Goal: Task Accomplishment & Management: Complete application form

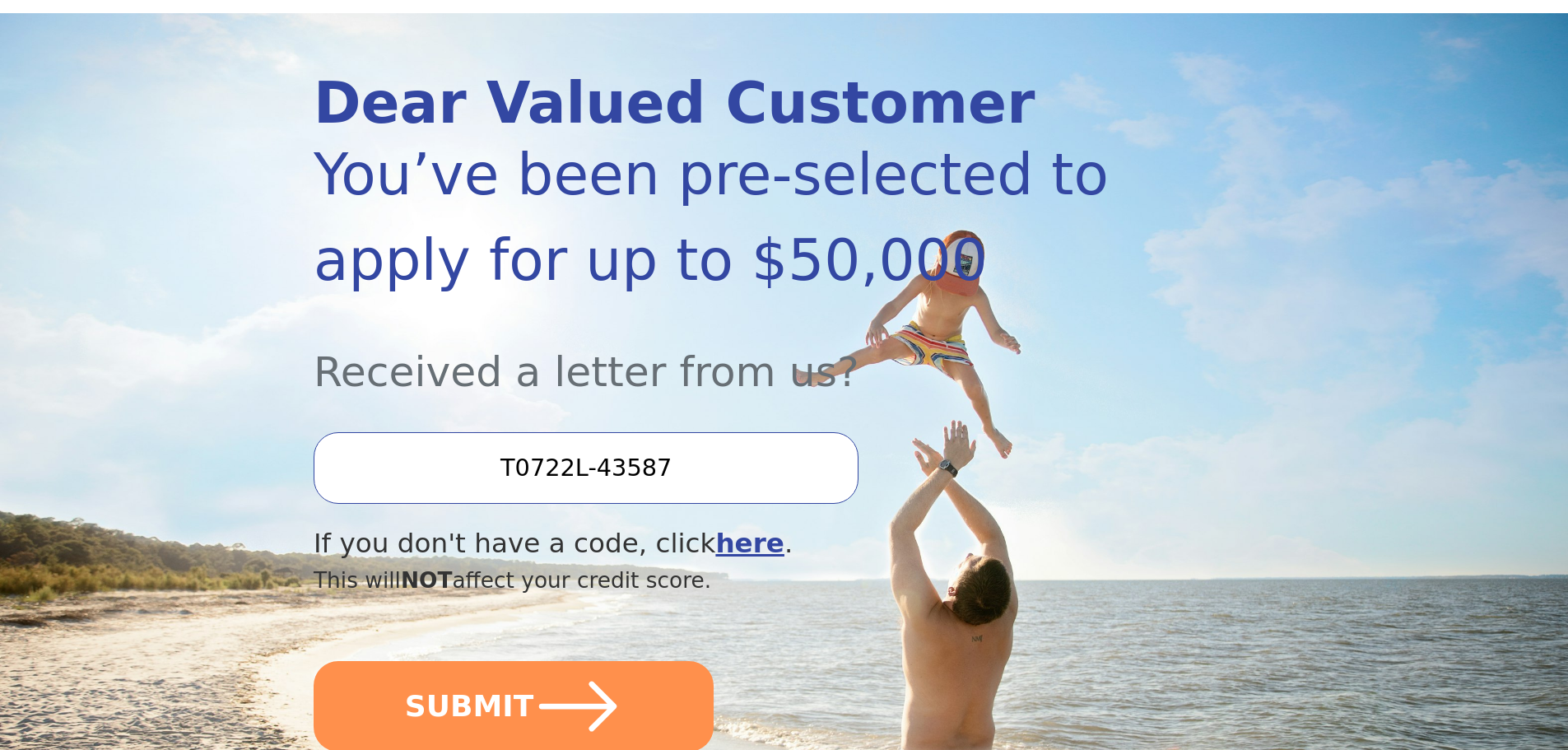
scroll to position [247, 0]
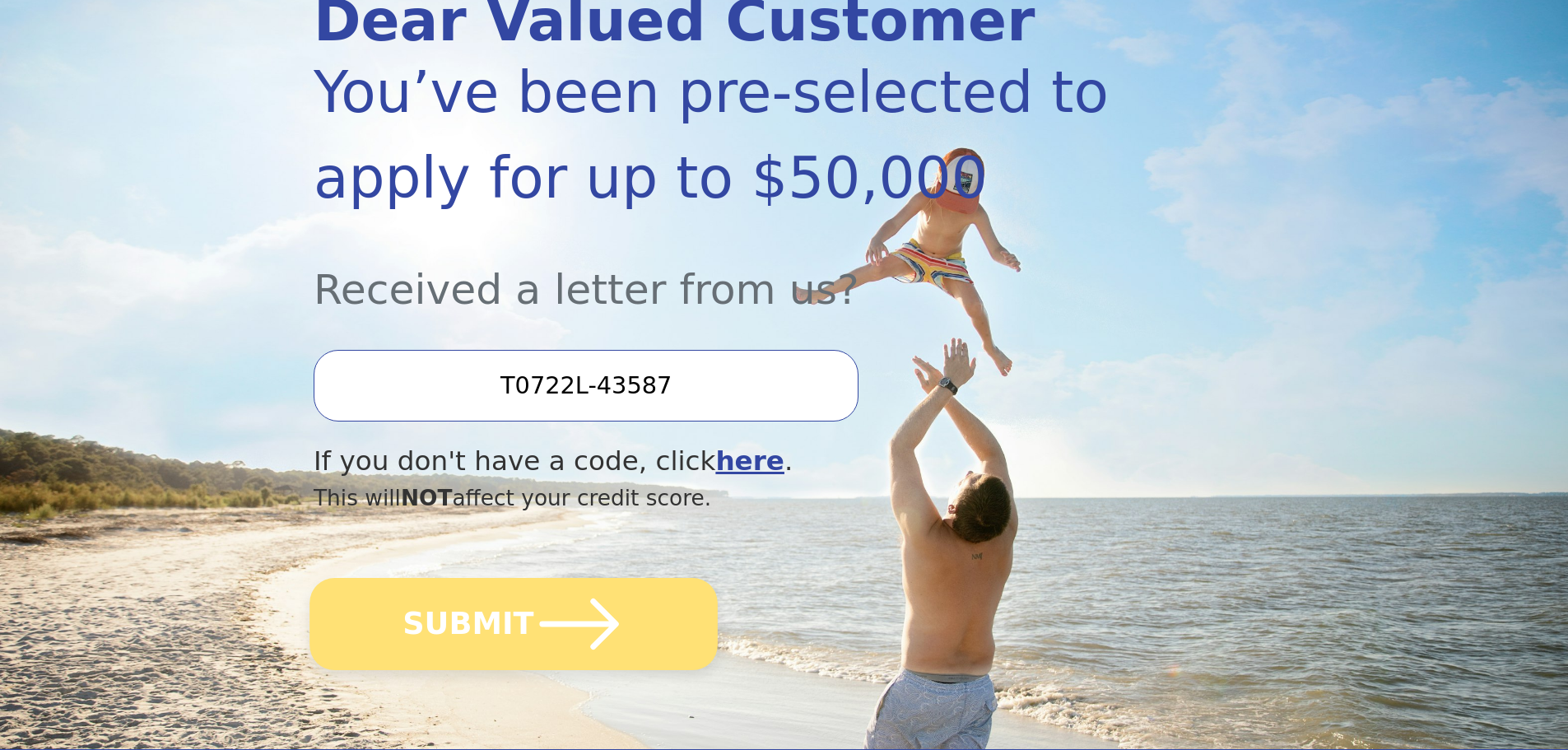
click at [569, 639] on icon "submit" at bounding box center [579, 623] width 91 height 91
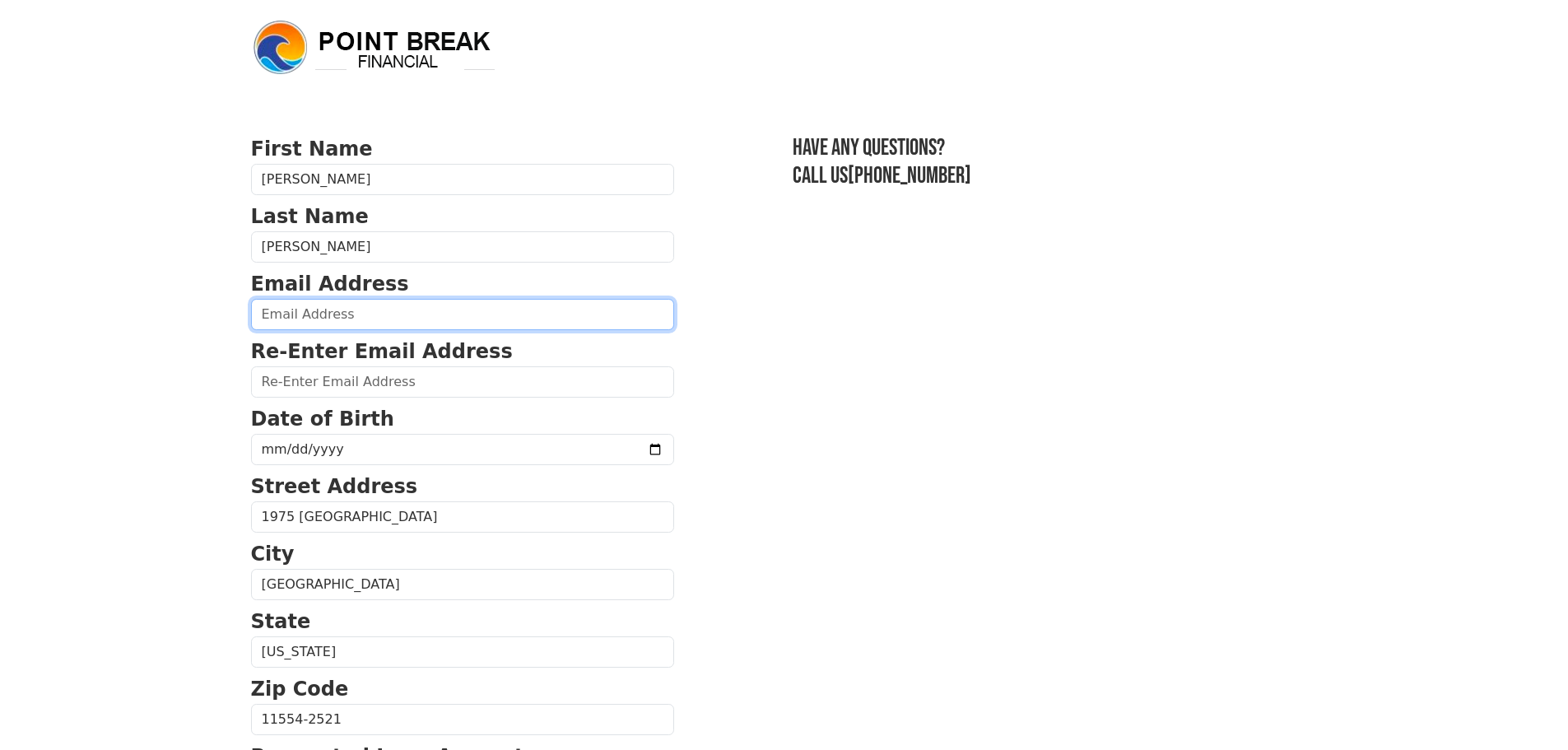
click at [409, 310] on input "email" at bounding box center [463, 314] width 423 height 32
type input "[EMAIL_ADDRESS][PERSON_NAME][DOMAIN_NAME]"
type input "[PHONE_NUMBER]"
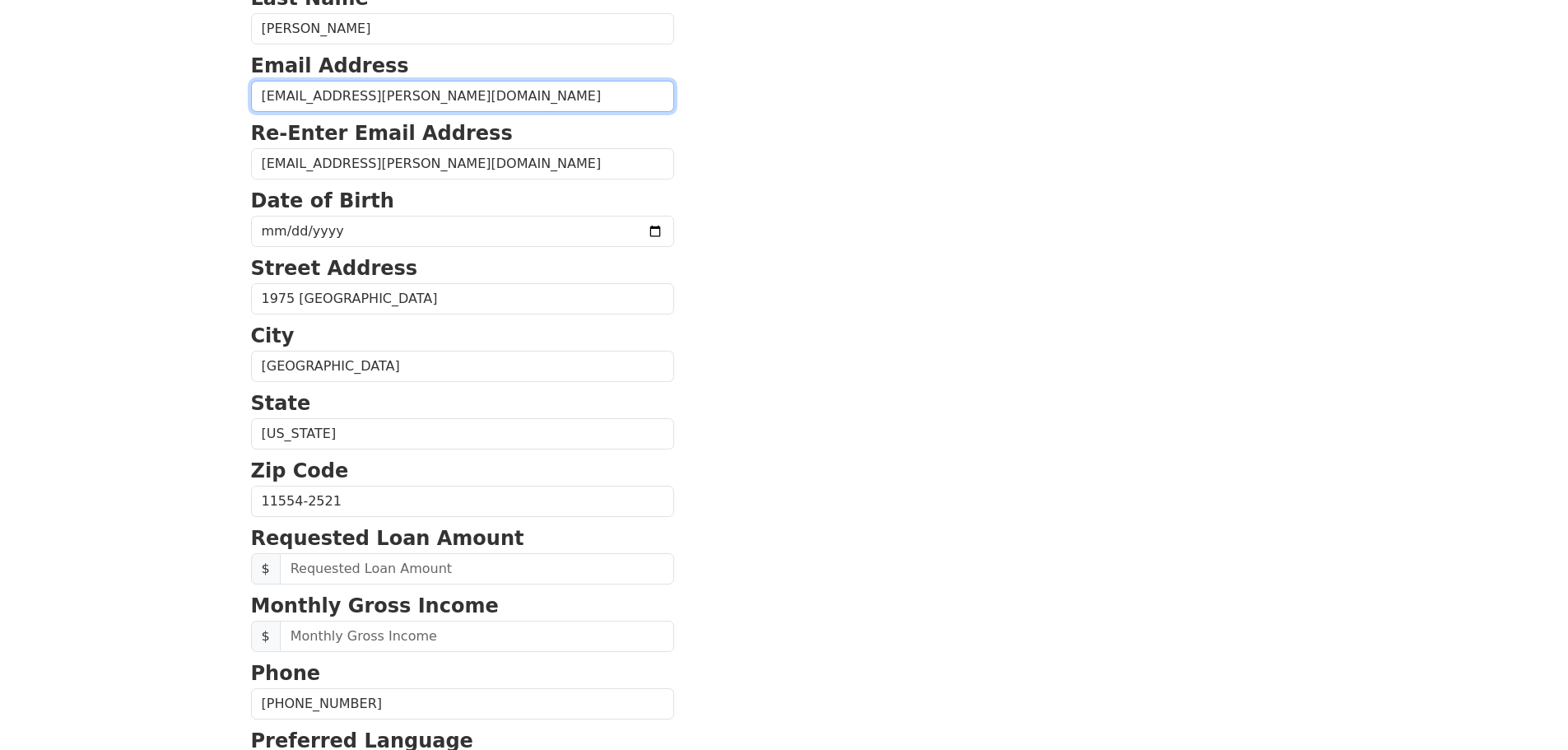
scroll to position [218, 0]
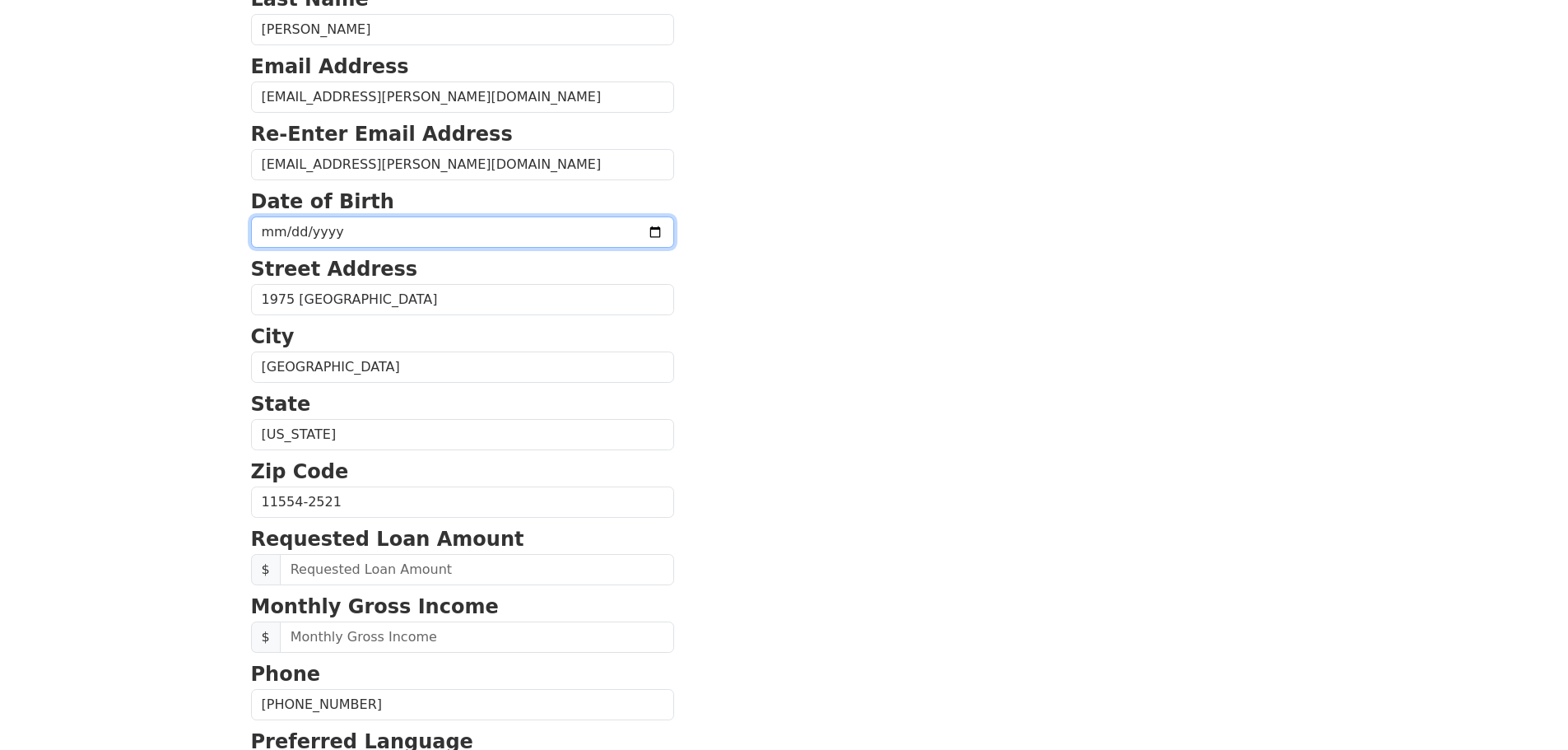
click at [492, 238] on input "date" at bounding box center [463, 232] width 423 height 32
click at [495, 231] on input "date" at bounding box center [463, 232] width 423 height 32
click at [614, 231] on input "date" at bounding box center [463, 232] width 423 height 32
type input "[DATE]"
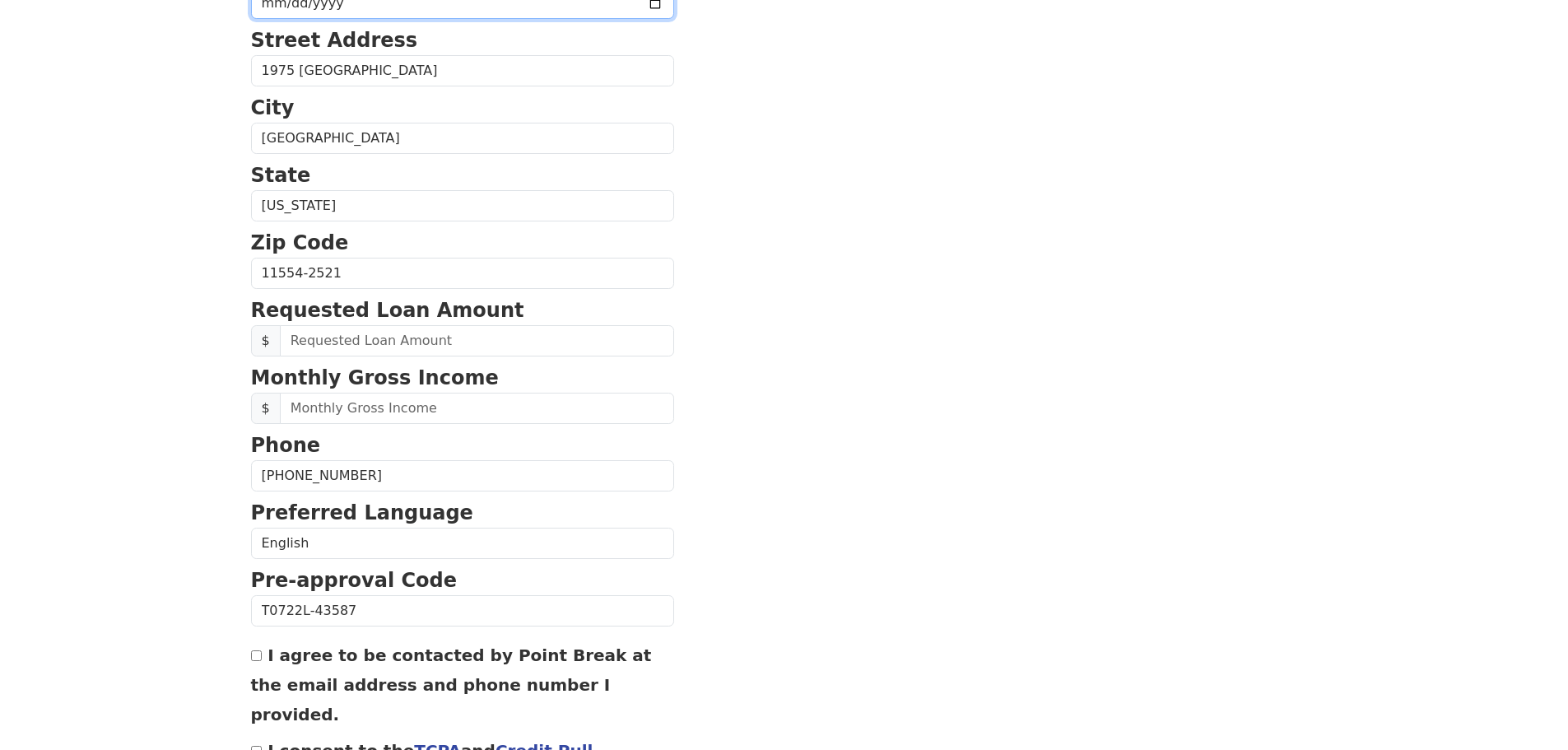
scroll to position [464, 0]
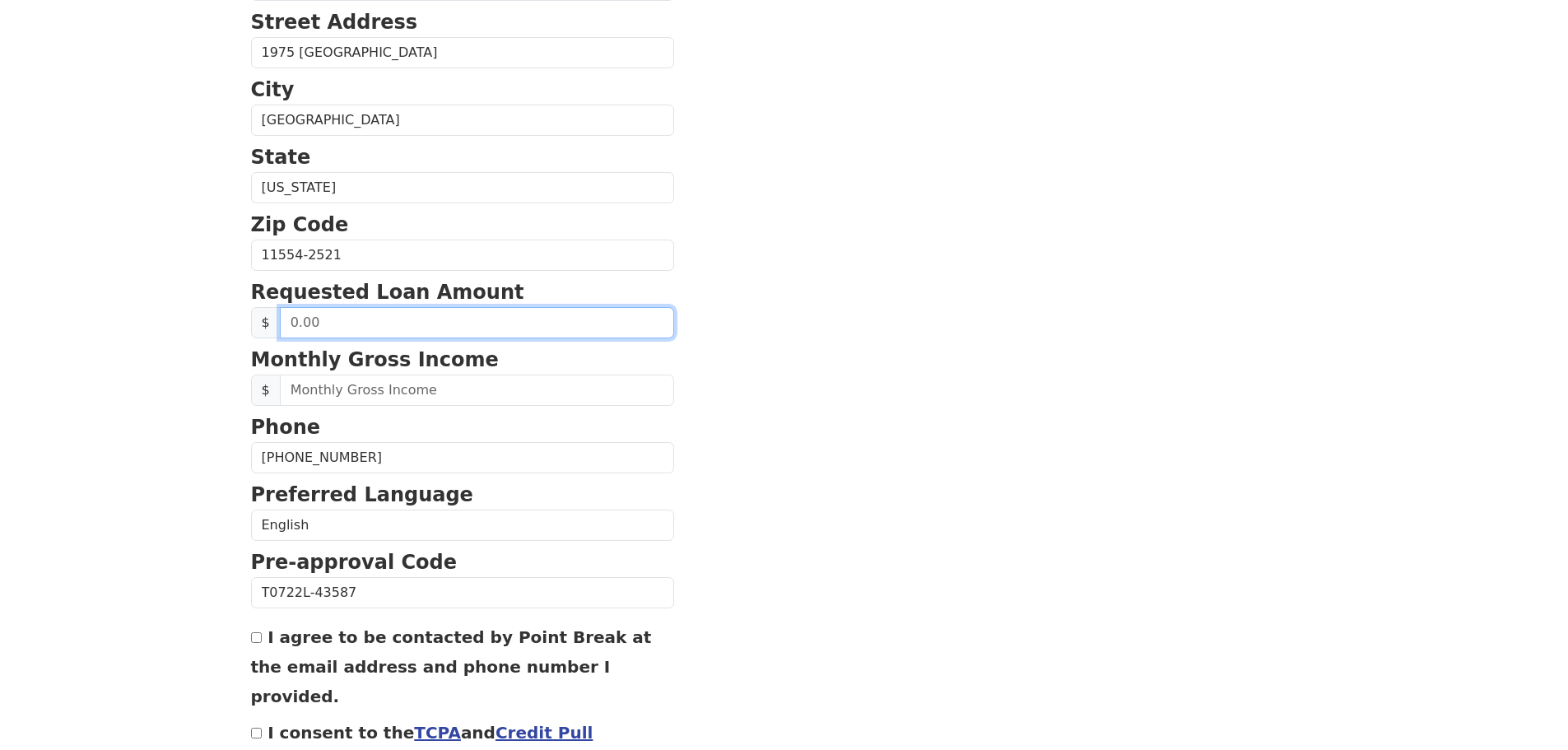
click at [495, 322] on input "text" at bounding box center [477, 322] width 394 height 32
type input "35,000.00"
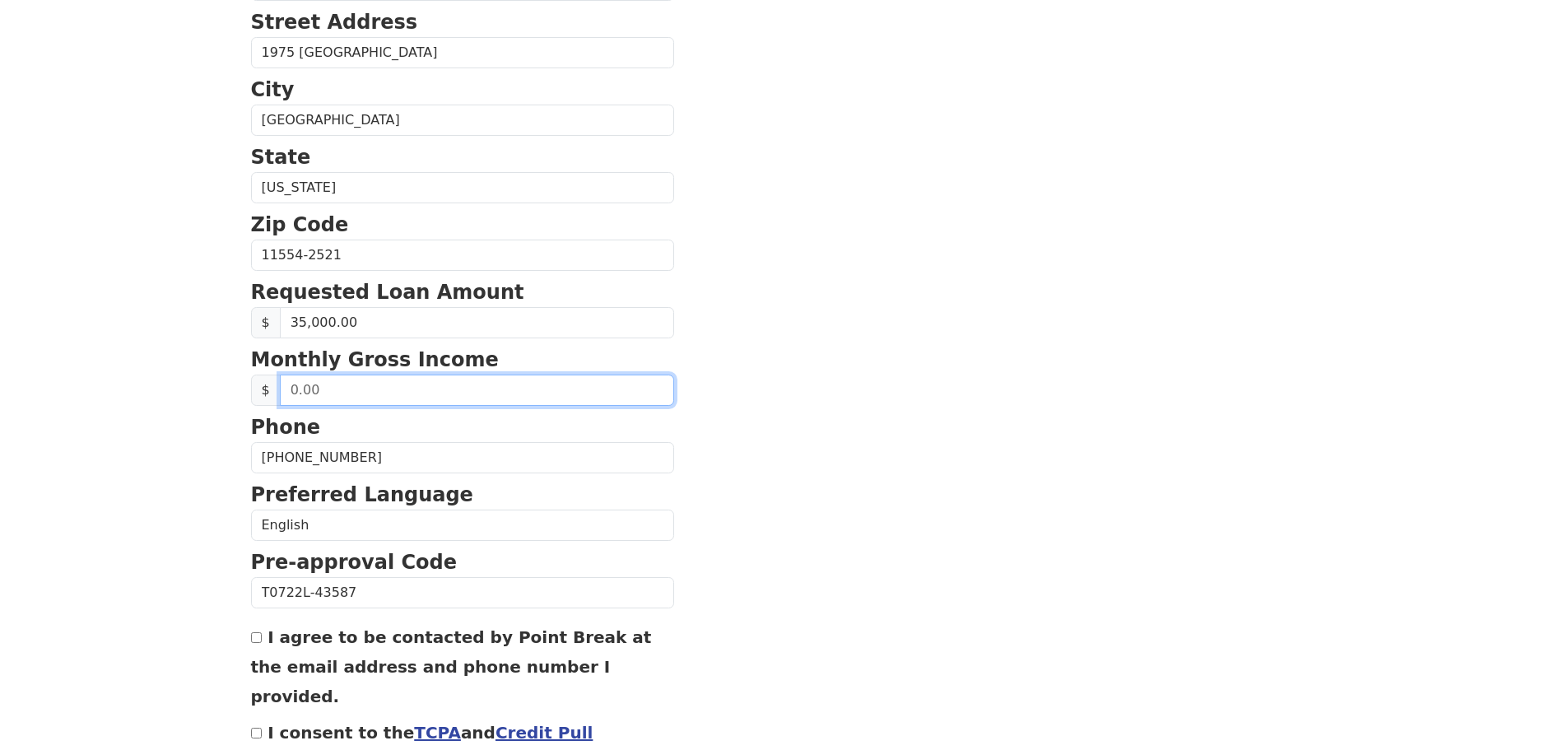
click at [385, 398] on input "text" at bounding box center [477, 390] width 394 height 32
type input "4,500.00"
click at [732, 363] on section "First Name [PERSON_NAME] Last Name [PERSON_NAME] Email Address [EMAIL_ADDRESS][…" at bounding box center [784, 257] width 1067 height 1173
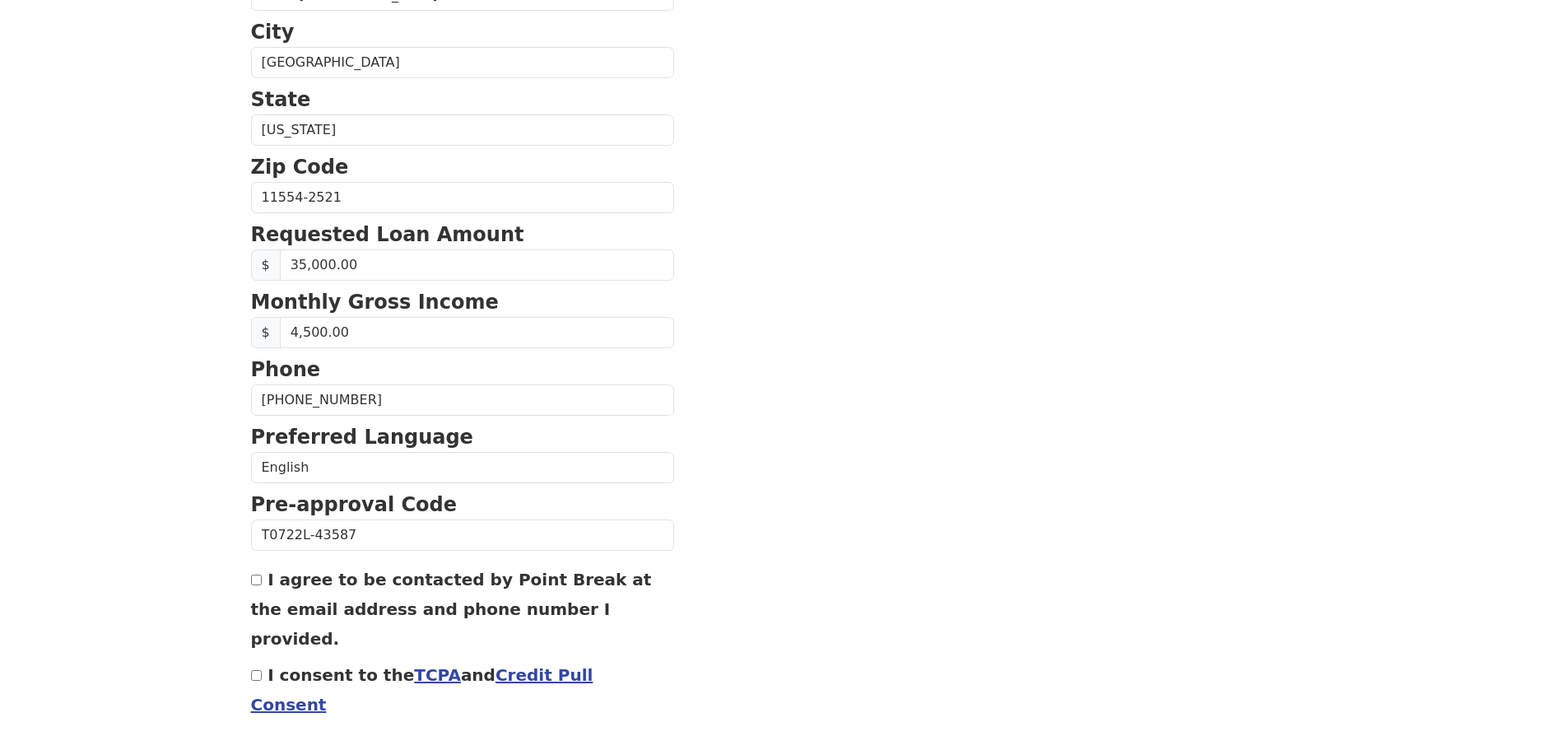
scroll to position [547, 0]
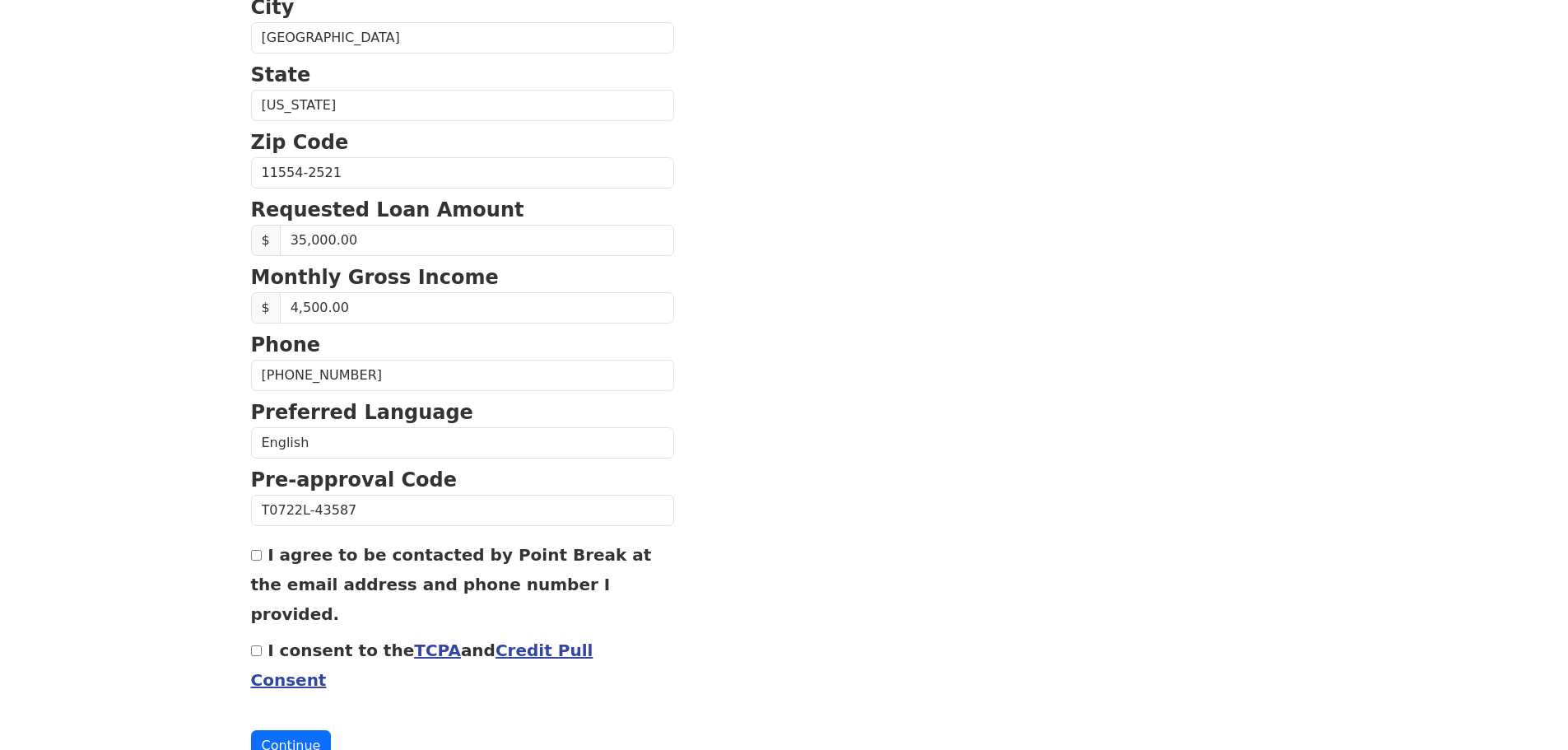
click at [263, 558] on div "I agree to be contacted by Point Break at the email address and phone number I …" at bounding box center [463, 583] width 423 height 89
click at [256, 634] on div "I consent to the TCPA and Credit Pull Consent" at bounding box center [463, 663] width 423 height 59
click at [253, 558] on input "I agree to be contacted by Point Break at the email address and phone number I …" at bounding box center [256, 555] width 11 height 11
checkbox input "true"
click at [253, 634] on div "I consent to the TCPA and Credit Pull Consent" at bounding box center [463, 663] width 423 height 59
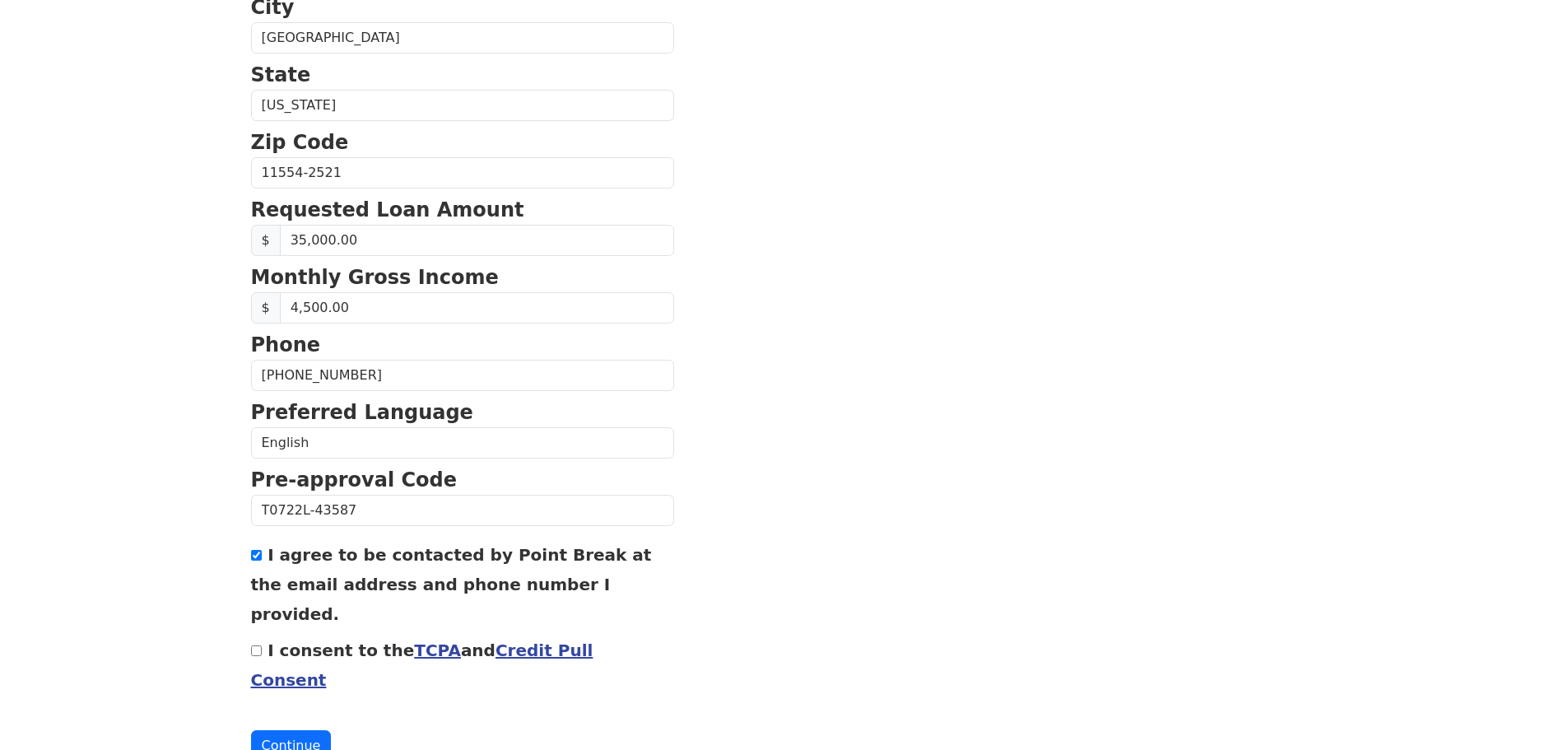
click at [253, 645] on input "I consent to the TCPA and Credit Pull Consent" at bounding box center [256, 650] width 11 height 11
checkbox input "true"
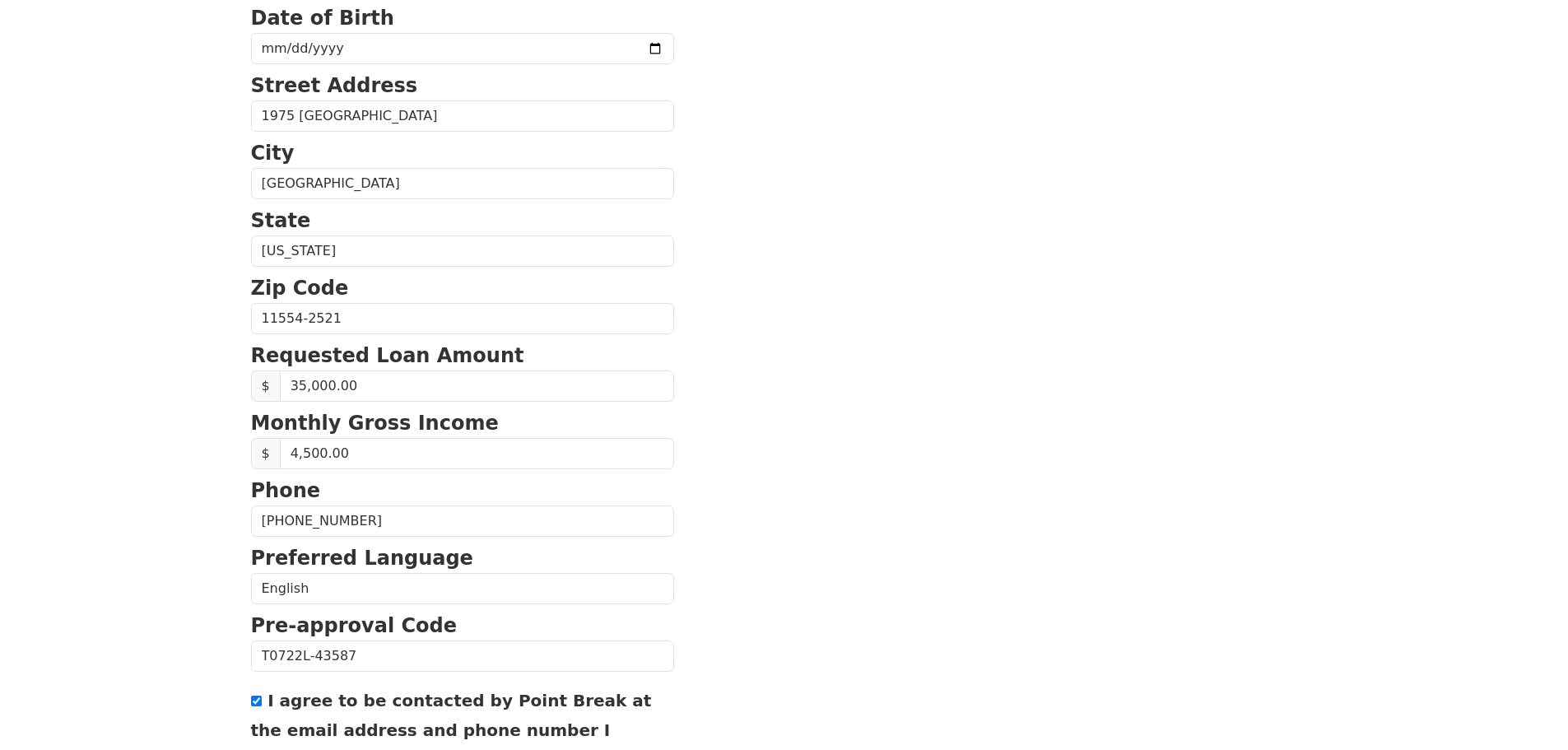
scroll to position [218, 0]
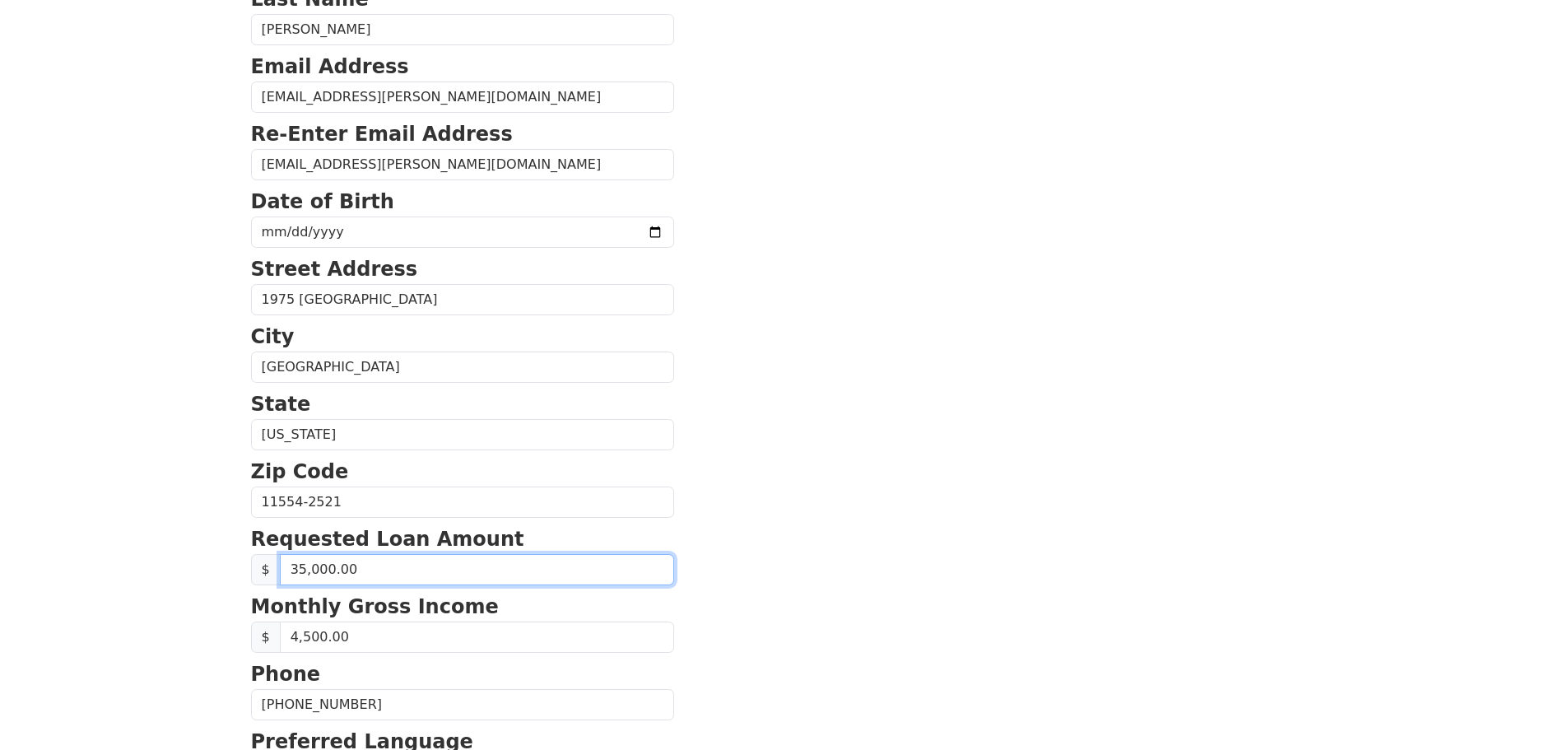
click at [301, 568] on input "35,000.00" at bounding box center [477, 570] width 394 height 32
click at [687, 499] on section "First Name [PERSON_NAME] Last Name [PERSON_NAME] Email Address [EMAIL_ADDRESS][…" at bounding box center [784, 503] width 1067 height 1173
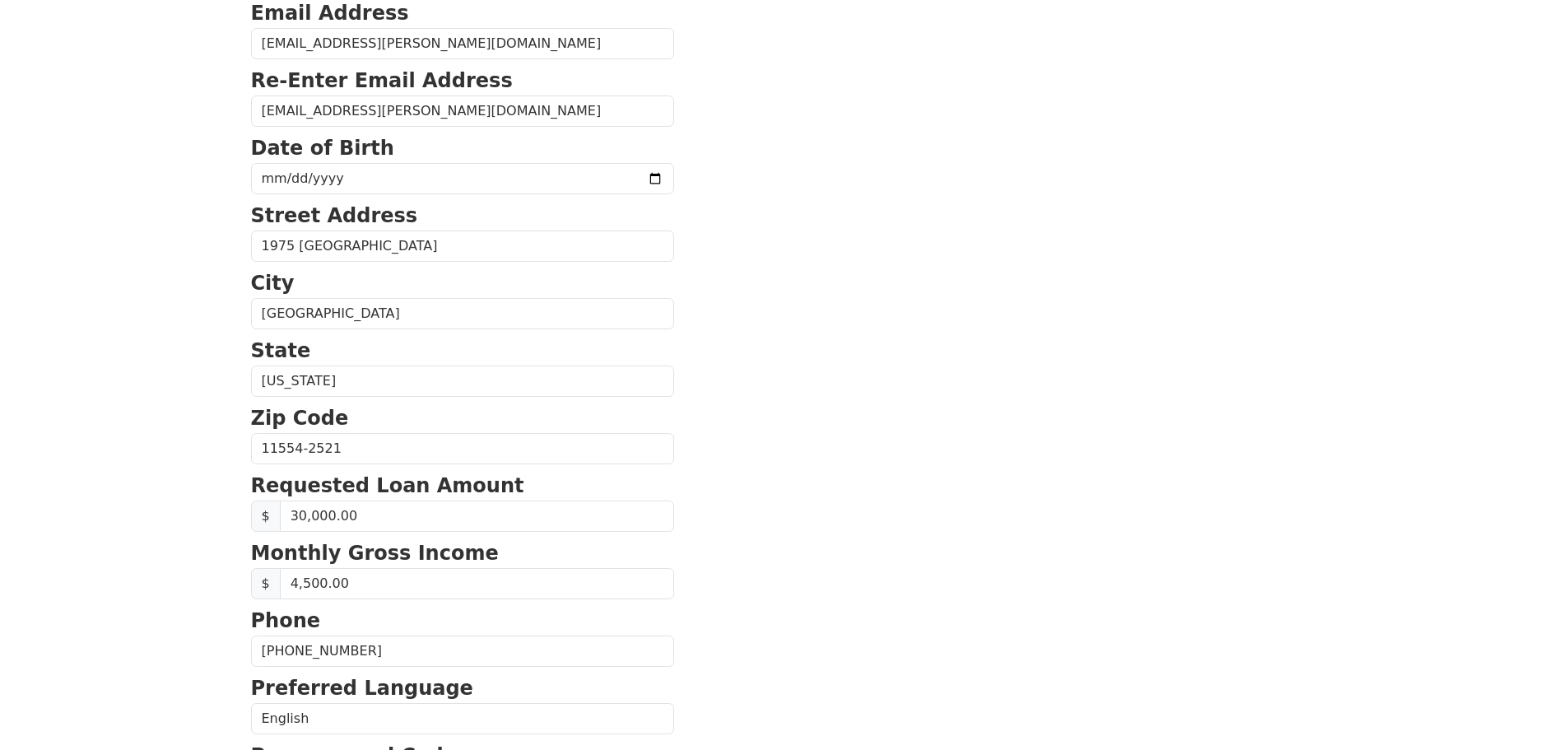
scroll to position [299, 0]
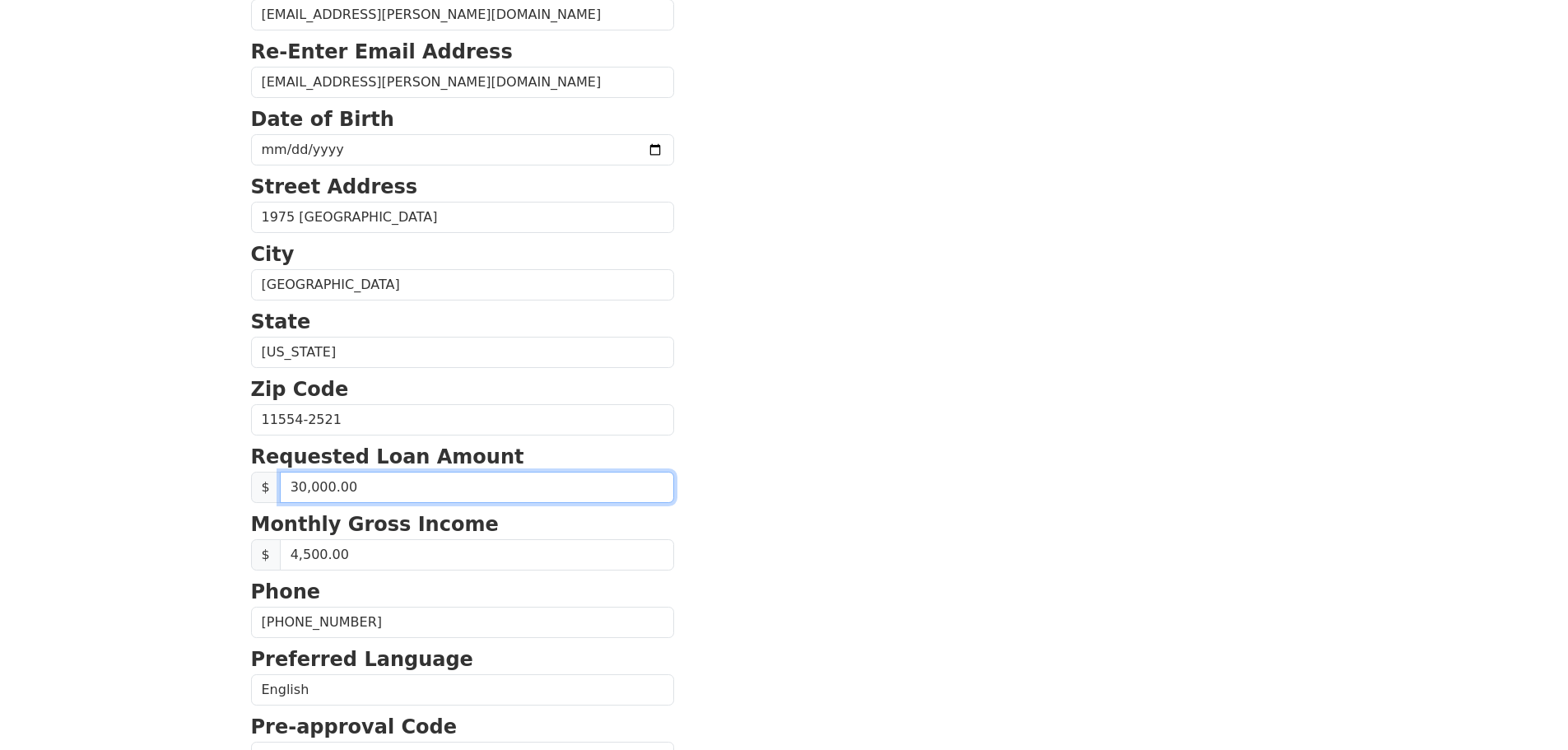
click at [301, 490] on input "30,000.00" at bounding box center [477, 488] width 394 height 32
type input "35,000.00"
click at [689, 418] on section "First Name [PERSON_NAME] Last Name [PERSON_NAME] Email Address [EMAIL_ADDRESS][…" at bounding box center [784, 422] width 1067 height 1173
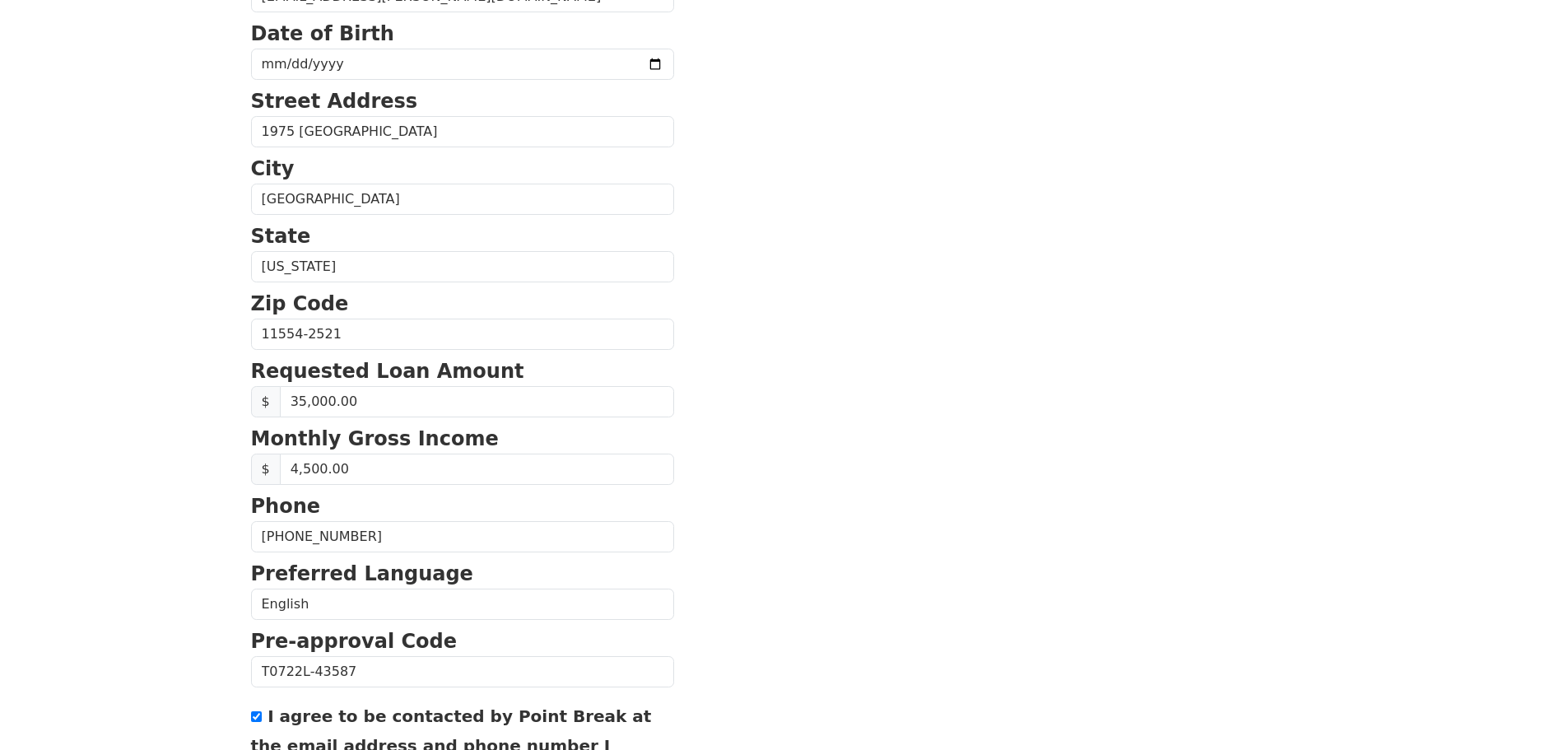
scroll to position [547, 0]
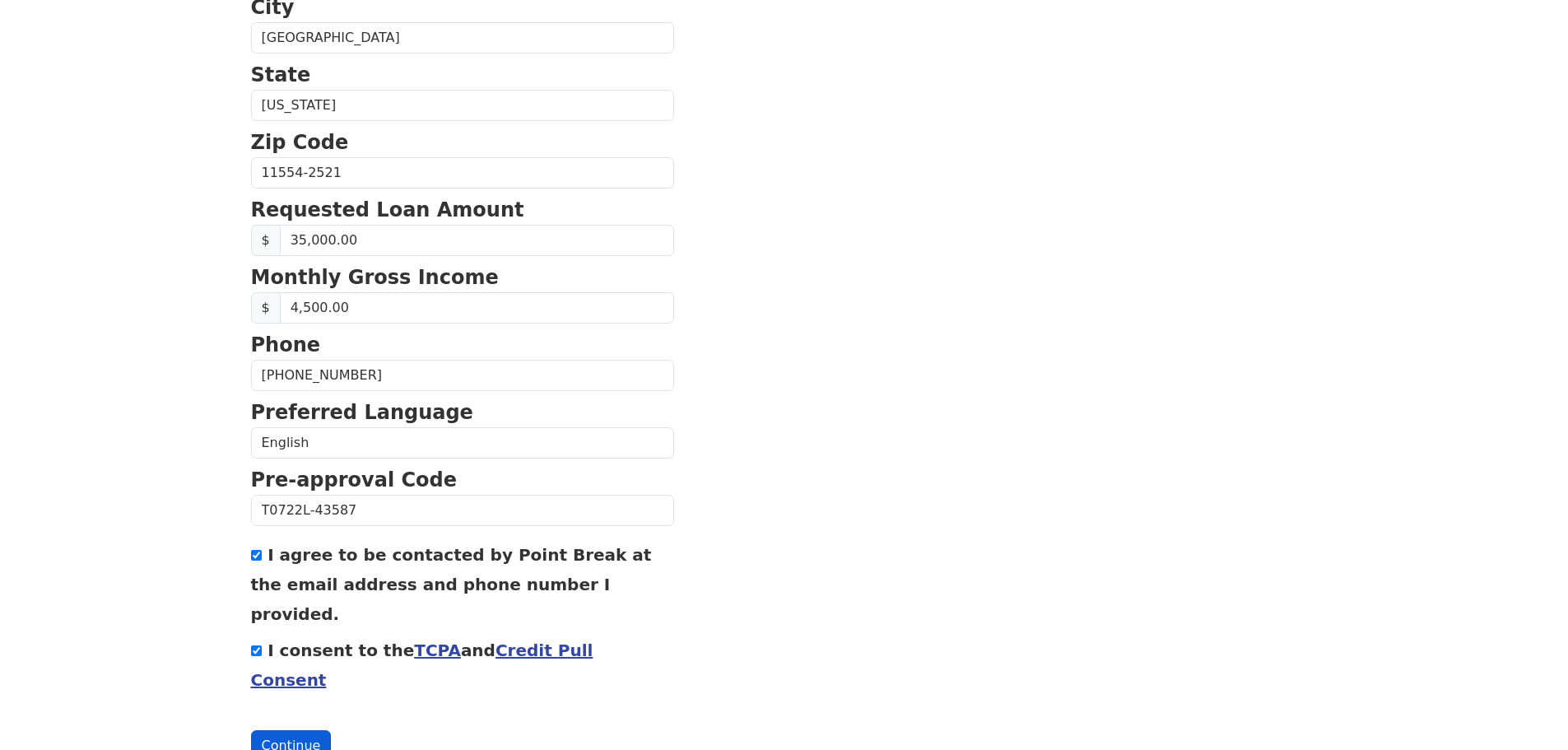
click at [290, 730] on button "Continue" at bounding box center [291, 746] width 81 height 32
